Goal: Transaction & Acquisition: Purchase product/service

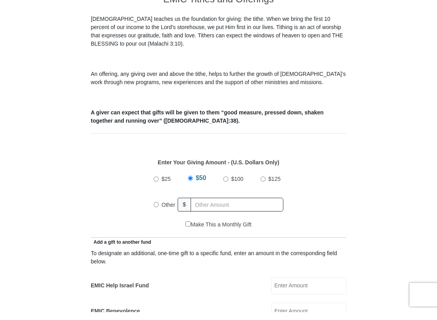
scroll to position [208, 0]
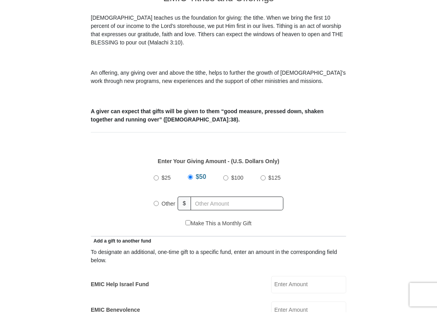
click at [159, 209] on input "Other" at bounding box center [155, 211] width 5 height 5
radio input "true"
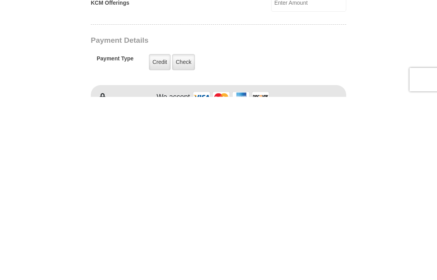
scroll to position [417, 0]
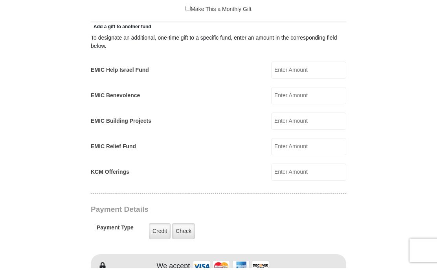
type input "20.00"
click at [312, 74] on input "EMIC Help Israel Fund" at bounding box center [308, 82] width 75 height 17
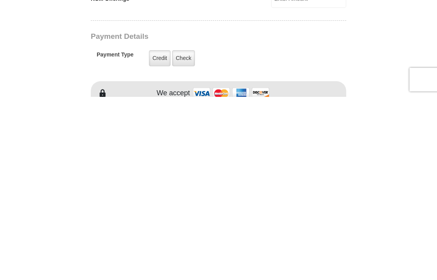
scroll to position [421, 0]
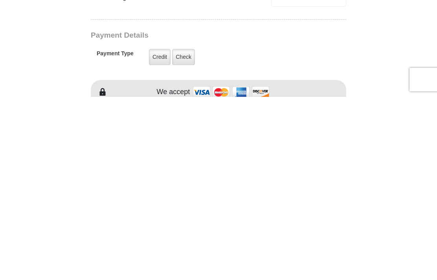
type input "20.00"
click at [158, 232] on label "Credit" at bounding box center [160, 240] width 22 height 16
click at [0, 0] on input "Credit" at bounding box center [0, 0] width 0 height 0
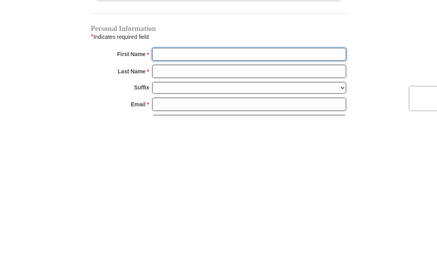
click at [272, 212] on input "First Name *" at bounding box center [249, 218] width 194 height 13
type input "Vonia"
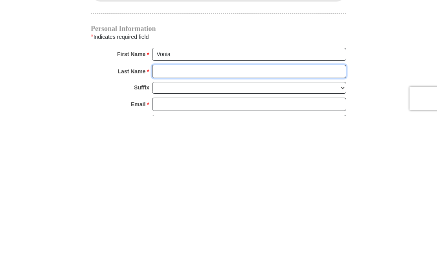
type input "Smith"
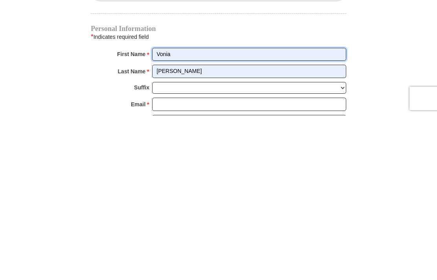
scroll to position [769, 0]
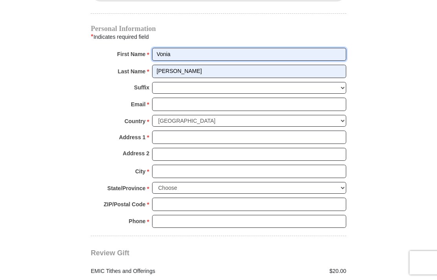
click at [183, 54] on input "Vonia" at bounding box center [249, 54] width 194 height 13
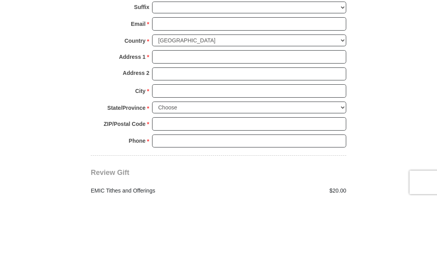
type input "Vonia C"
click at [263, 131] on input "Address 1 *" at bounding box center [249, 137] width 194 height 13
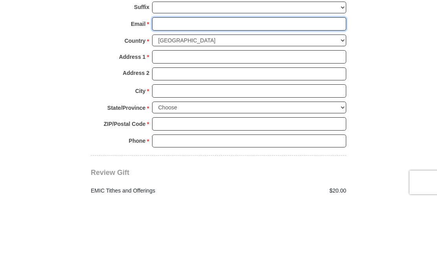
type input "vsmith9@hotmail.com"
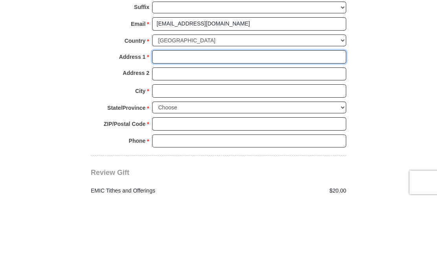
type input "11018 Cambridge Ave."
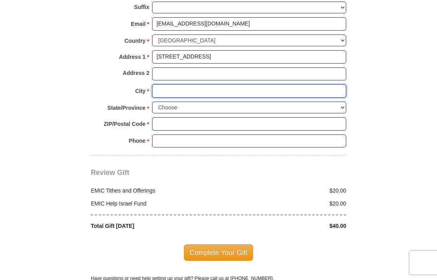
type input "Kansas City"
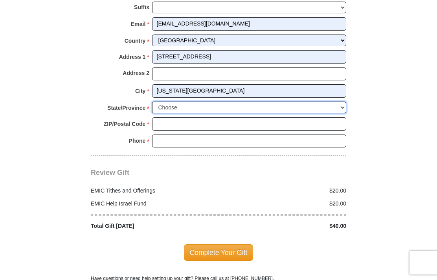
select select "MO"
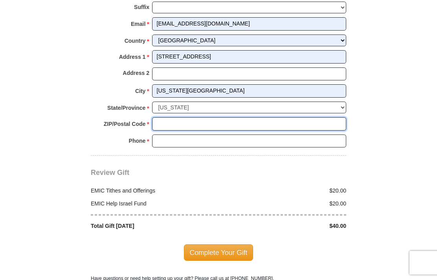
type input "64134"
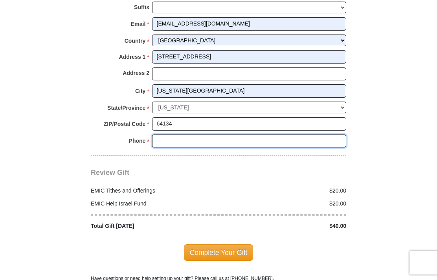
type input "8167512722"
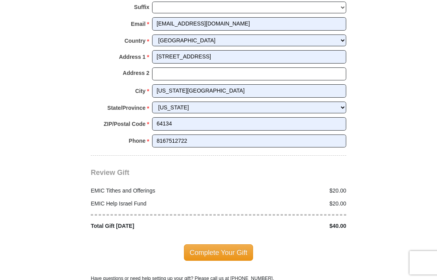
click at [205, 245] on span "Complete Your Gift" at bounding box center [218, 253] width 69 height 16
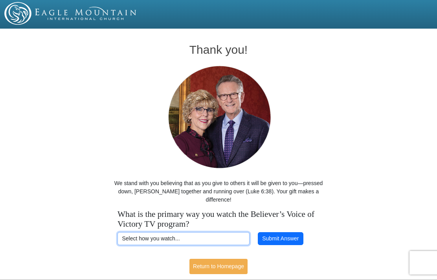
click at [204, 238] on select "Select how you watch... Daystar Morning Daystar Evening [DOMAIN_NAME] [DOMAIN_N…" at bounding box center [183, 238] width 132 height 13
select select "DISH"
click at [281, 236] on button "Submit Answer" at bounding box center [281, 238] width 46 height 13
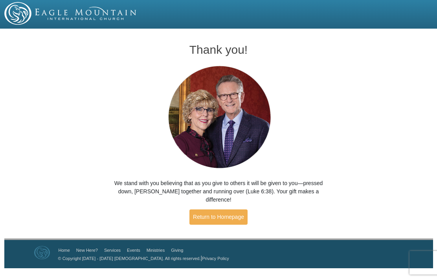
click at [228, 217] on link "Return to Homepage" at bounding box center [218, 217] width 58 height 15
